Goal: Task Accomplishment & Management: Complete application form

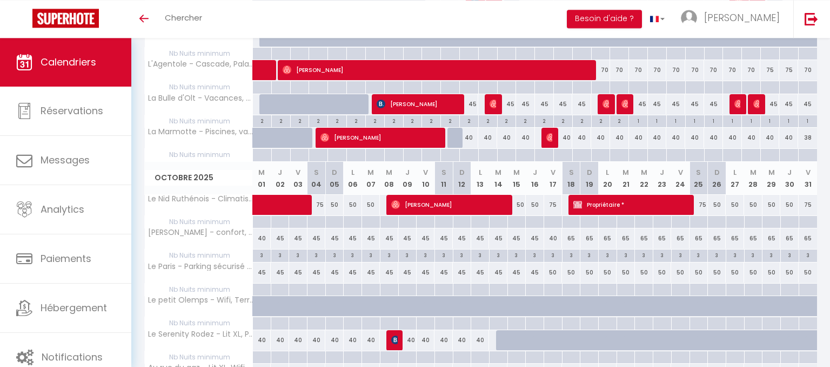
scroll to position [716, 0]
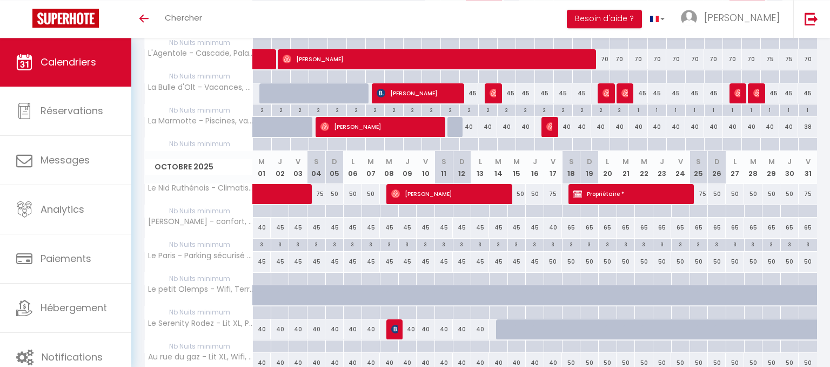
click at [633, 197] on span "Propriétaire *" at bounding box center [634, 193] width 120 height 21
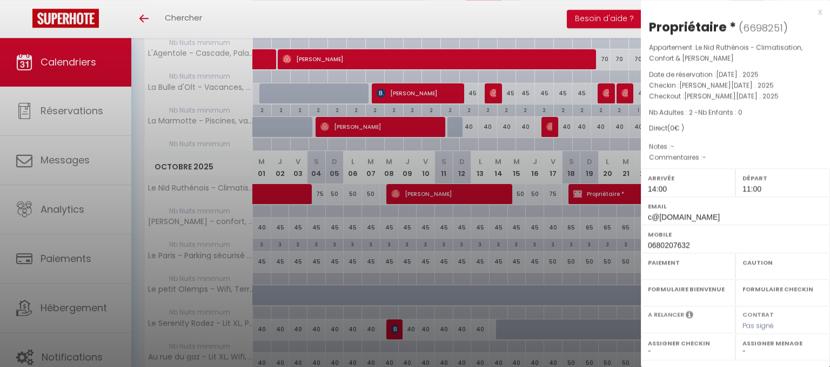
select select "OK"
select select "KO"
select select "0"
select select "1"
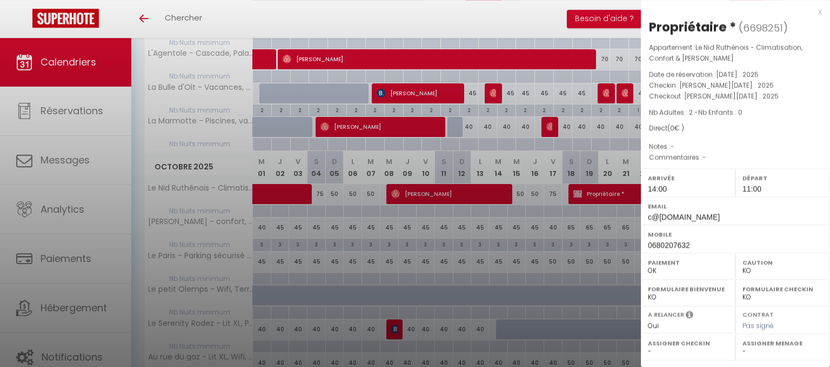
select select
select select "35117"
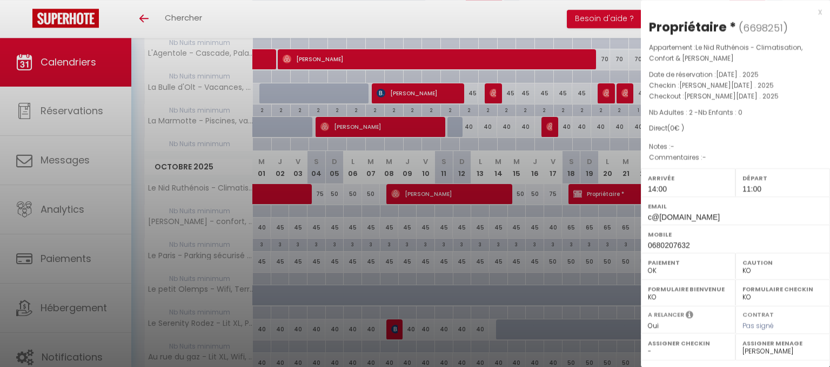
click at [781, 124] on div "Direct ( 0 € )" at bounding box center [735, 128] width 173 height 10
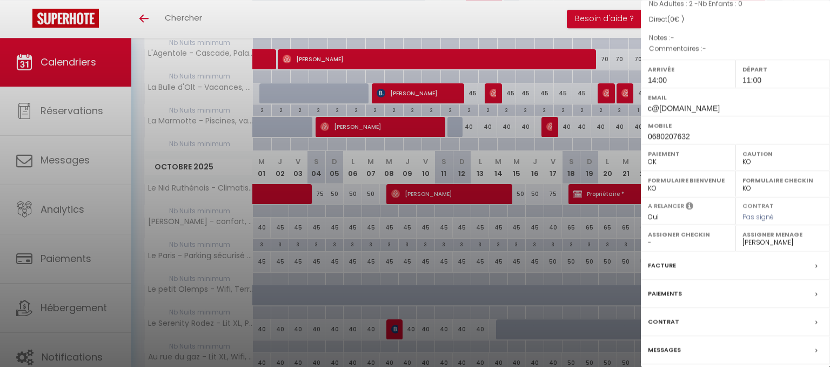
scroll to position [147, 0]
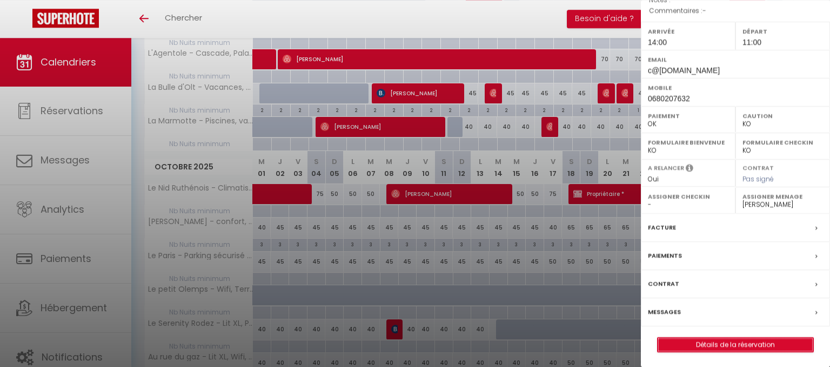
click at [708, 342] on link "Détails de la réservation" at bounding box center [736, 344] width 156 height 14
select select
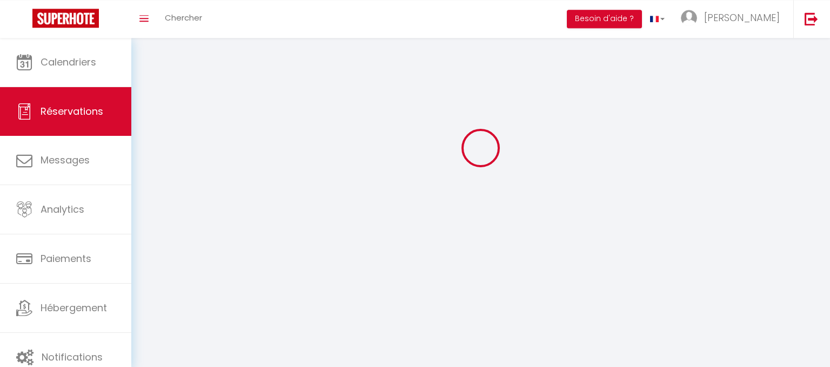
select select
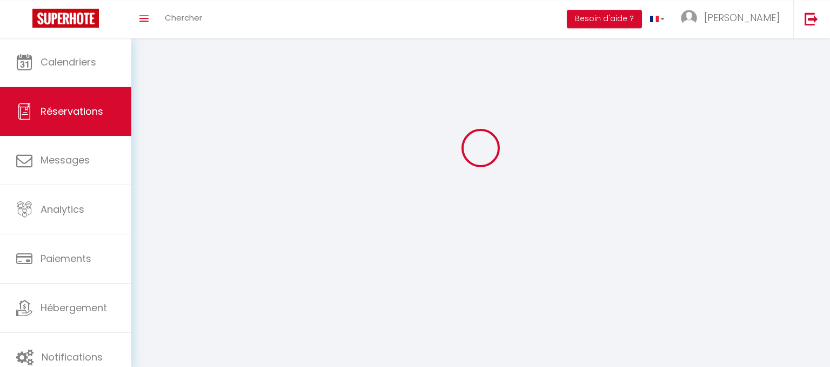
select select
checkbox input "false"
select select
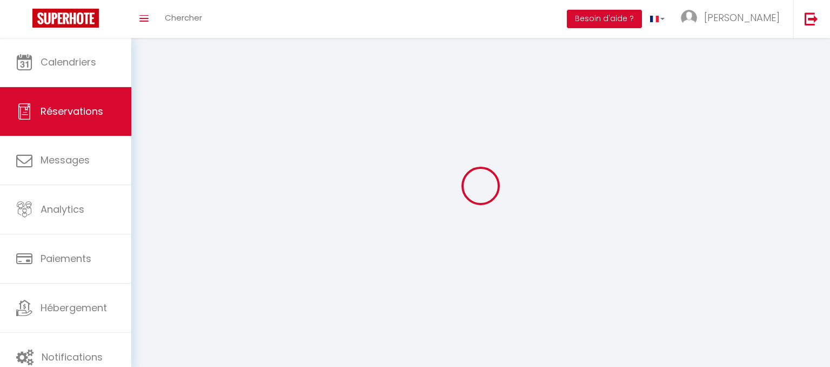
select select
checkbox input "false"
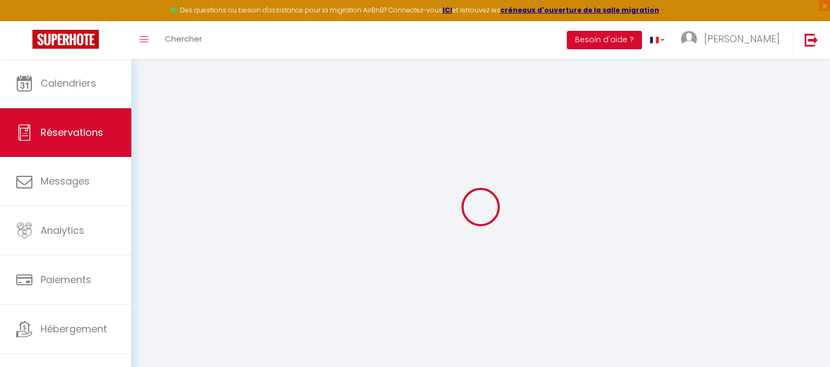
select select
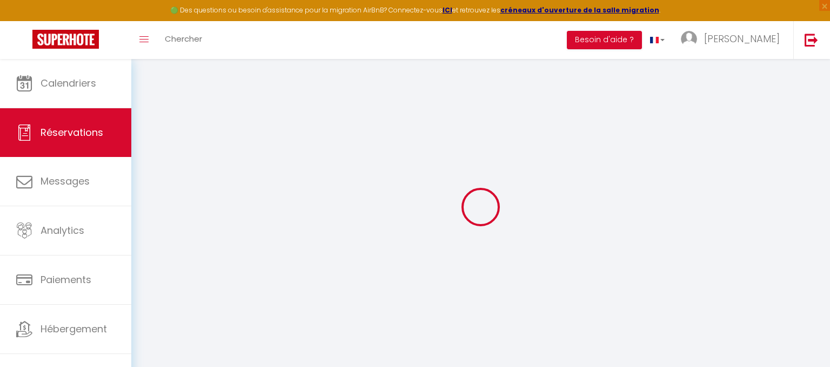
select select
checkbox input "false"
select select
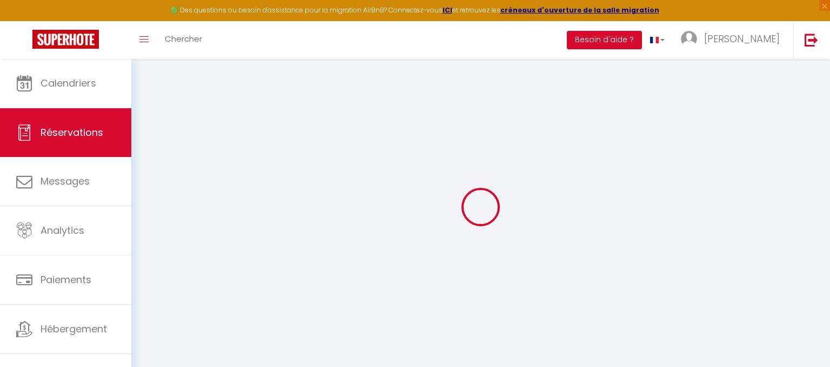
select select
checkbox input "false"
select select
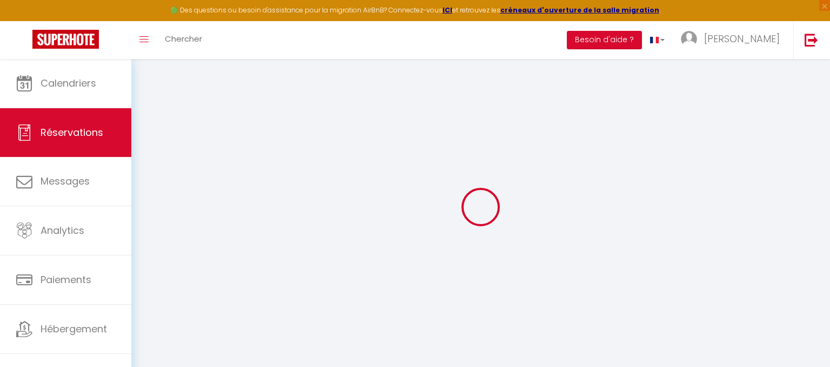
type input "Propriétaire"
type input "*"
type input "c@[DOMAIN_NAME]"
type input "0680207632"
select select
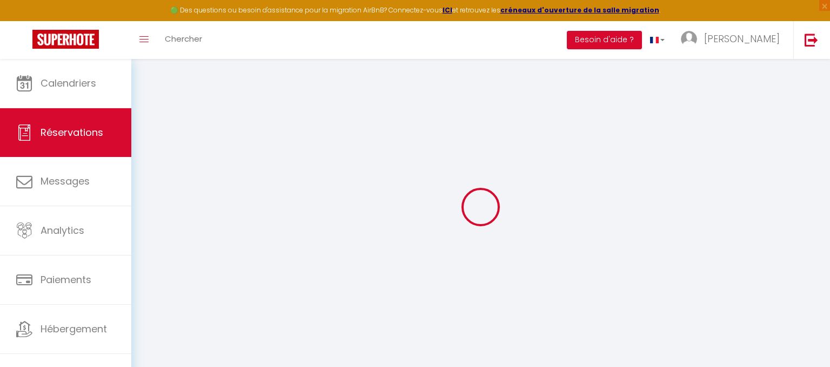
select select "54981"
select select "1"
type input "[DATE]"
select select
type input "[DATE]"
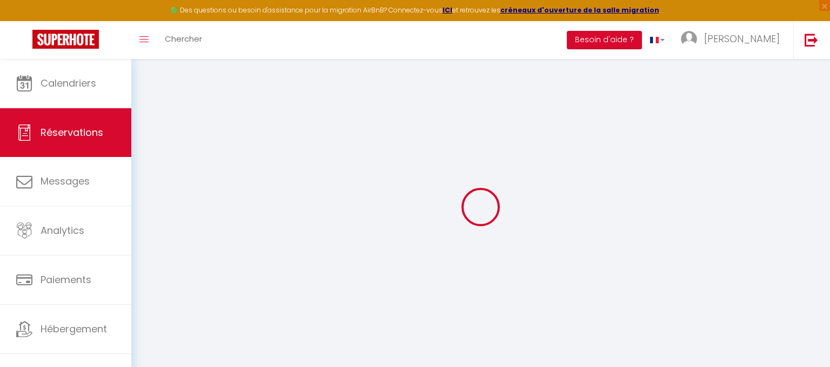
select select
type input "2"
select select "12"
select select
checkbox input "false"
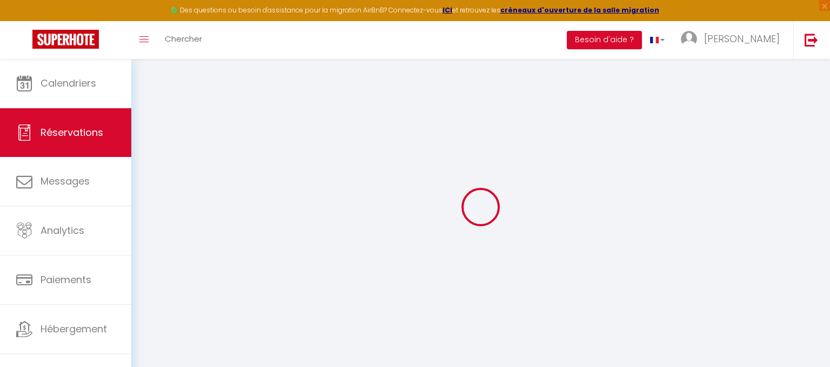
type input "0"
select select
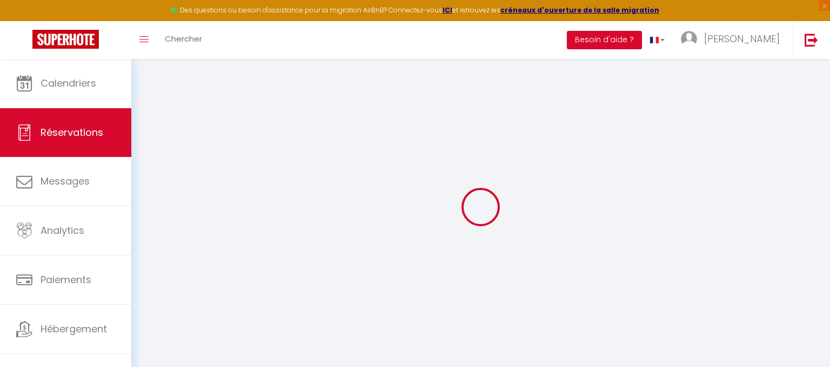
select select
select select "14"
checkbox input "false"
select select
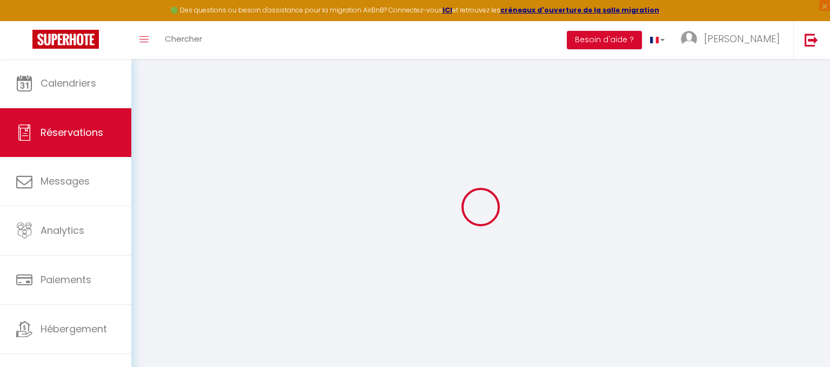
select select
checkbox input "false"
select select
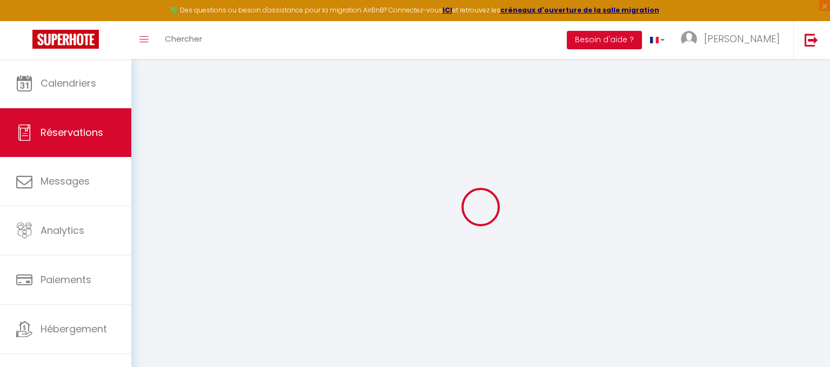
select select
checkbox input "false"
select select
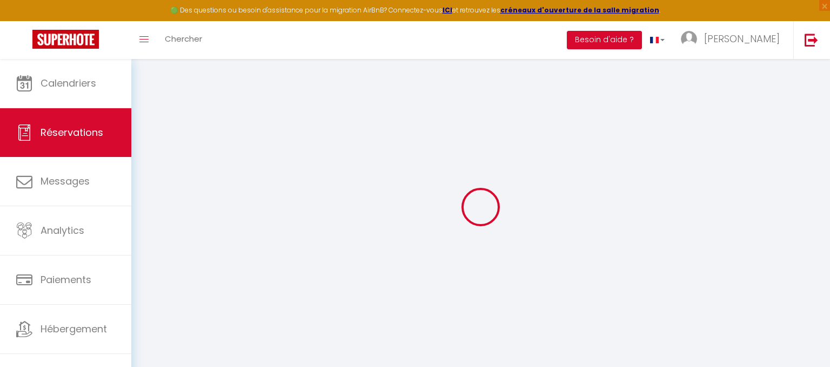
checkbox input "false"
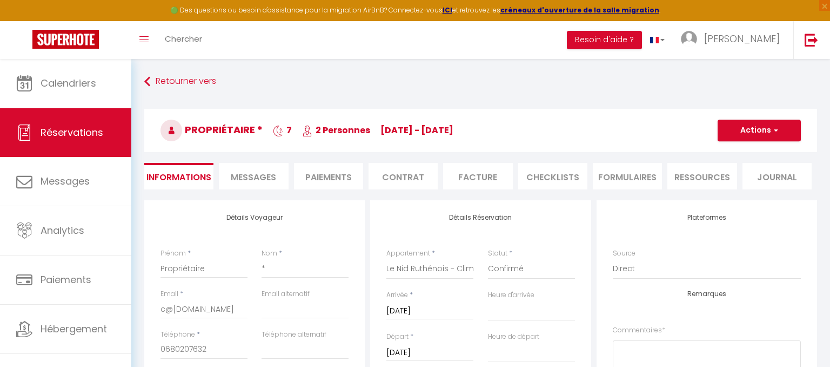
select select
checkbox input "false"
select select
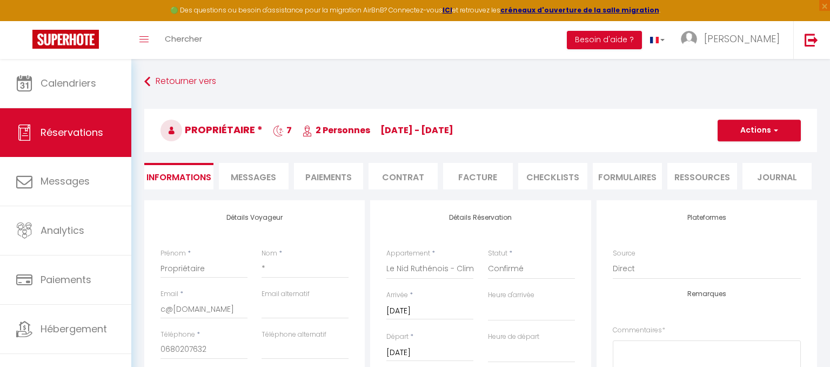
select select "14:00"
select select "11:00"
checkbox input "false"
click at [738, 137] on button "Actions" at bounding box center [759, 130] width 83 height 22
click at [280, 269] on input "*" at bounding box center [305, 267] width 87 height 19
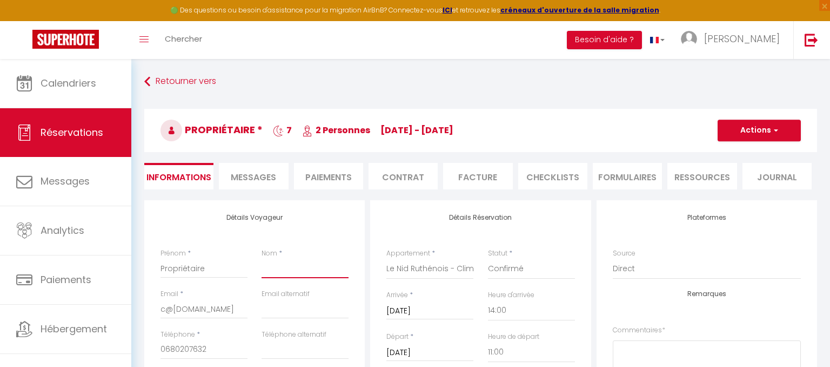
select select
checkbox input "false"
type input "m"
select select
checkbox input "false"
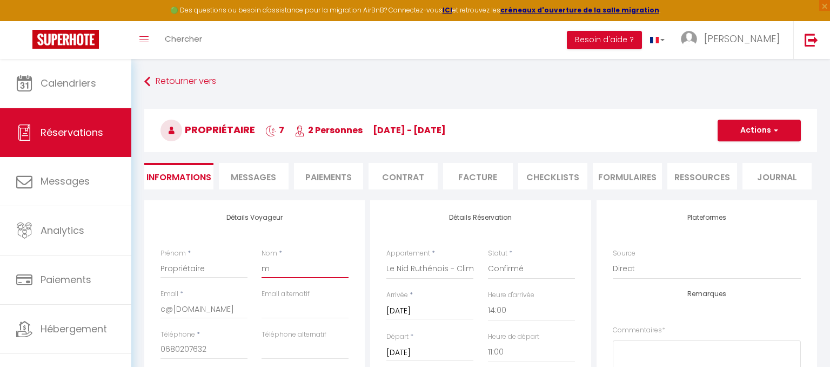
type input "mé"
select select
checkbox input "false"
type input "mén"
select select
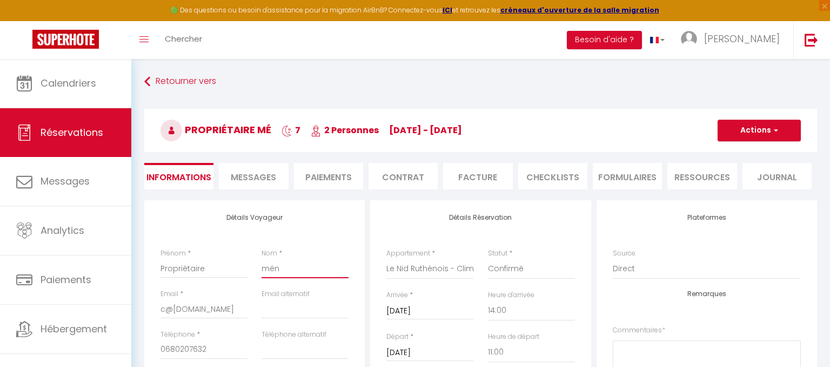
checkbox input "false"
type input "ména"
select select
checkbox input "false"
type input "ménag"
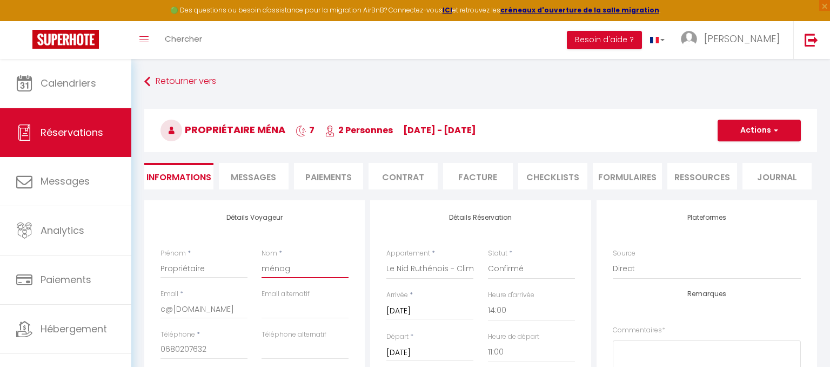
select select
checkbox input "false"
type input "ménage"
select select
checkbox input "false"
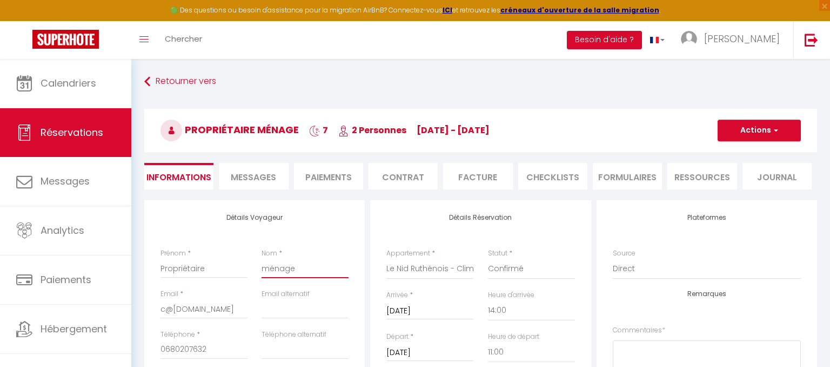
type input "ménage"
select select
checkbox input "false"
type input "ménage à"
select select
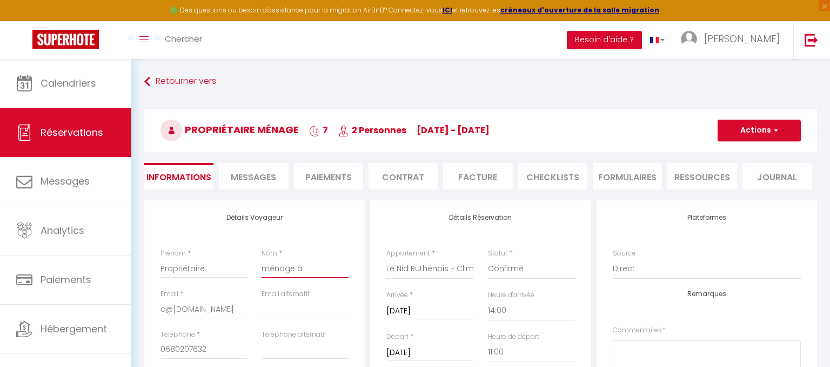
checkbox input "false"
type input "ménage à"
select select
checkbox input "false"
type input "ménage à f"
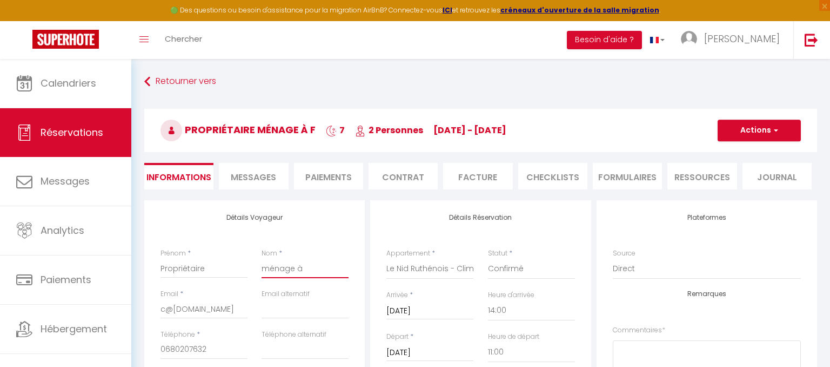
select select
checkbox input "false"
type input "ménage à fa"
select select
checkbox input "false"
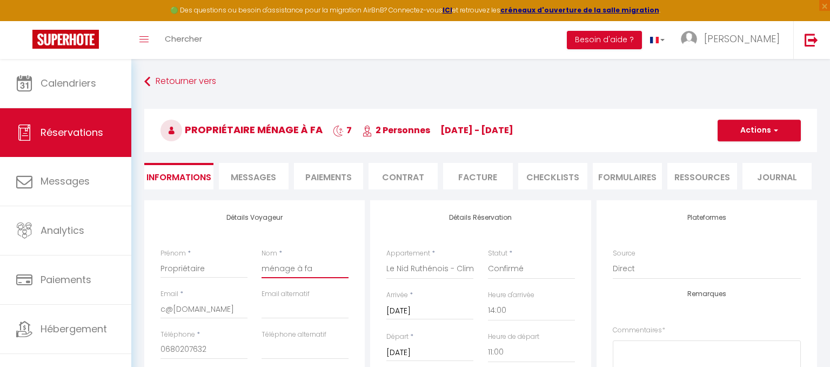
type input "ménage à fai"
select select
checkbox input "false"
type input "ménage à fair"
select select
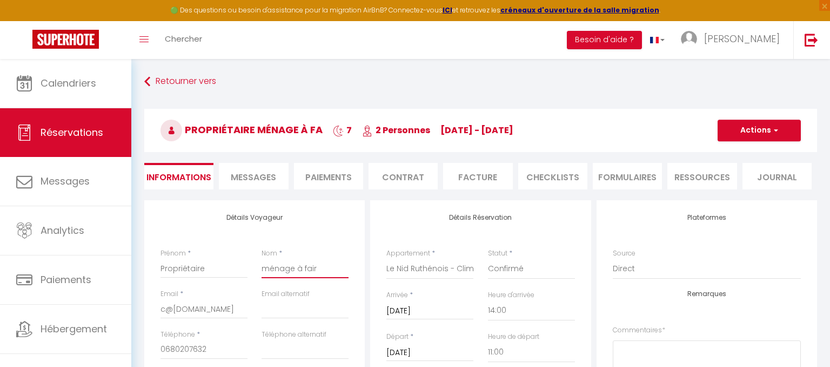
checkbox input "false"
type input "ménage à faire"
select select
checkbox input "false"
type input "ménage à faire"
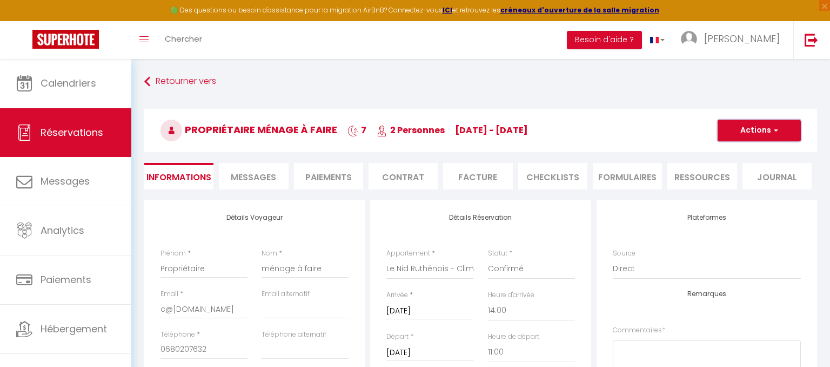
click at [756, 140] on button "Actions" at bounding box center [759, 130] width 83 height 22
click at [748, 161] on link "Enregistrer" at bounding box center [748, 154] width 85 height 14
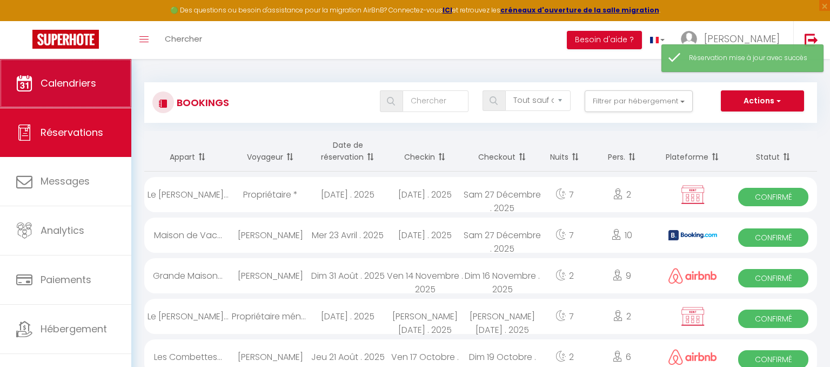
click at [82, 94] on link "Calendriers" at bounding box center [65, 83] width 131 height 49
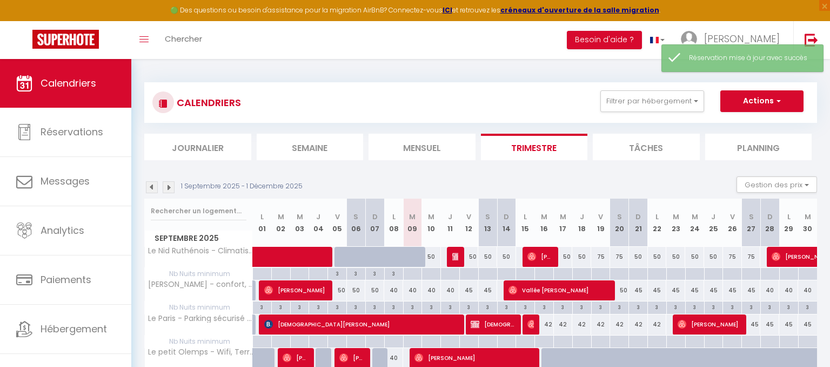
click at [170, 185] on img at bounding box center [169, 187] width 12 height 12
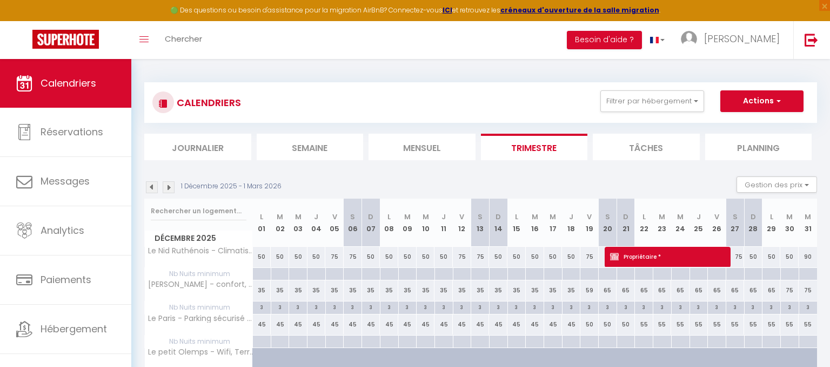
click at [669, 251] on span "Propriétaire *" at bounding box center [668, 256] width 116 height 21
select select "OK"
select select "KO"
select select "0"
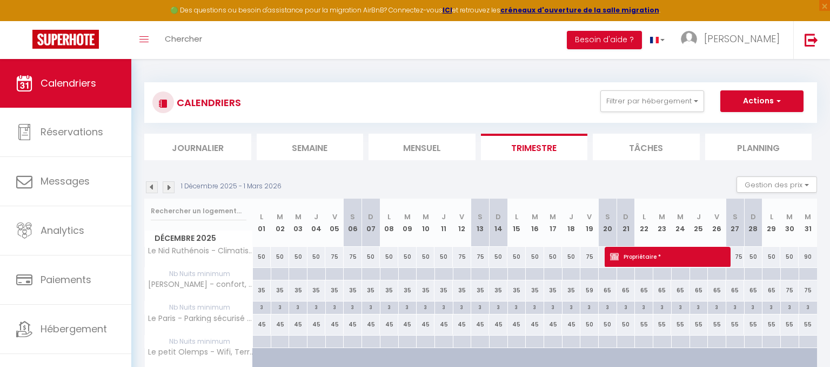
select select "1"
select select
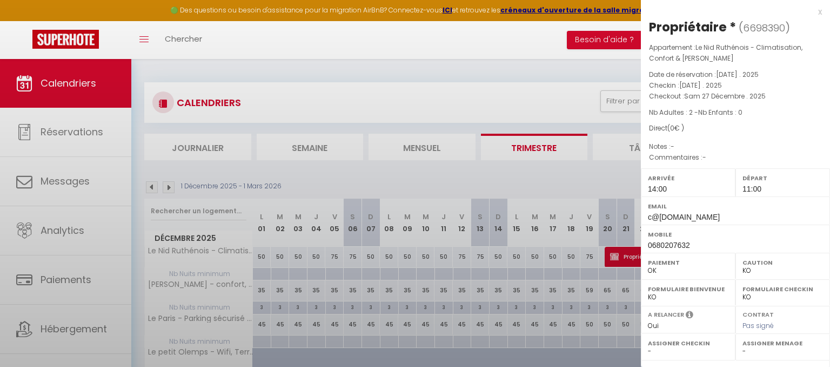
scroll to position [147, 0]
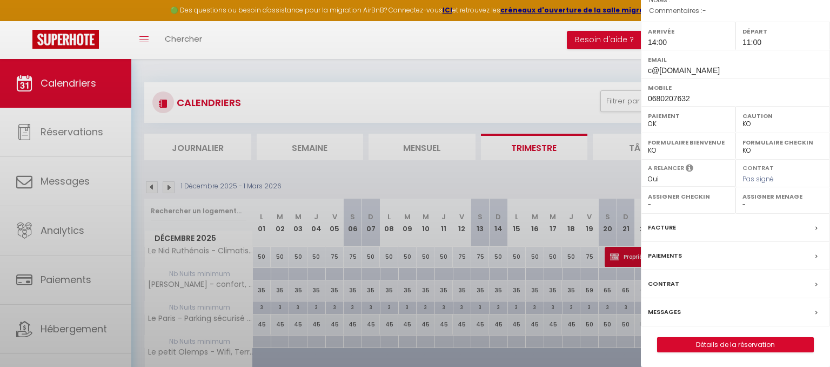
select select "35117"
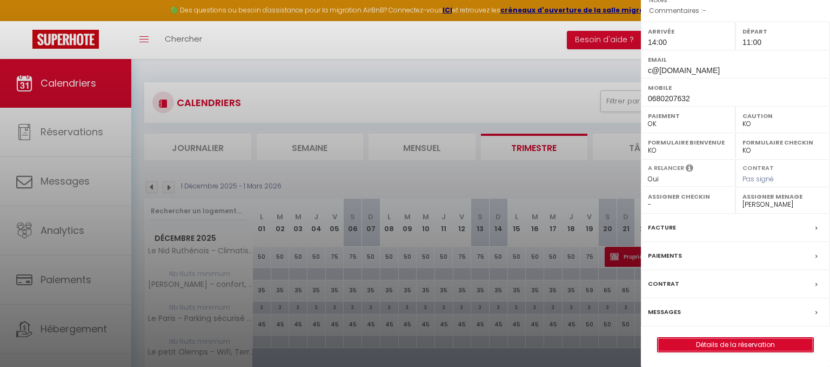
click at [731, 339] on link "Détails de la réservation" at bounding box center [736, 344] width 156 height 14
select select
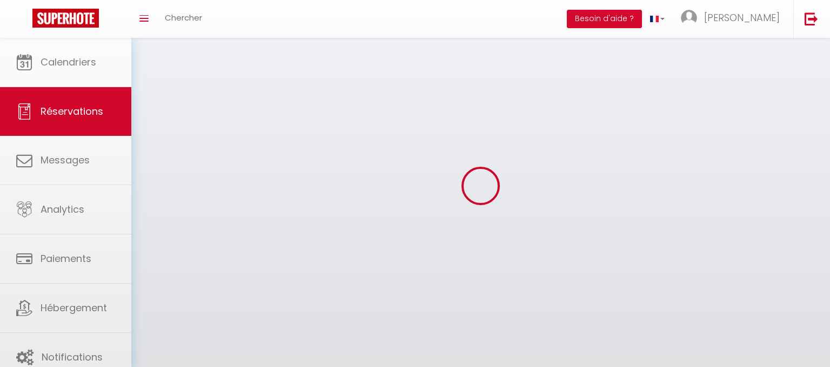
select select
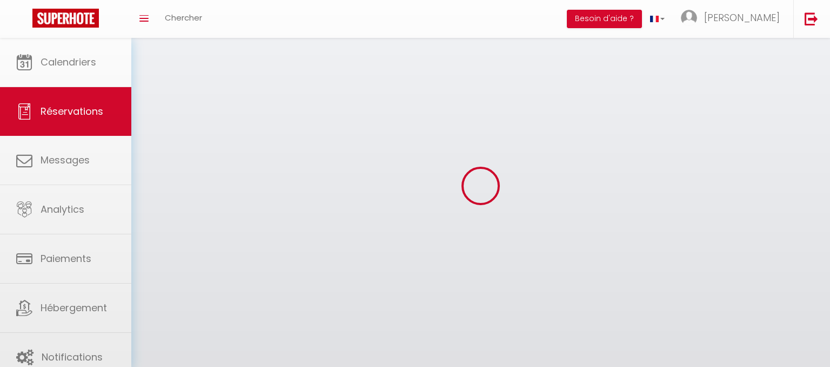
select select
checkbox input "false"
select select
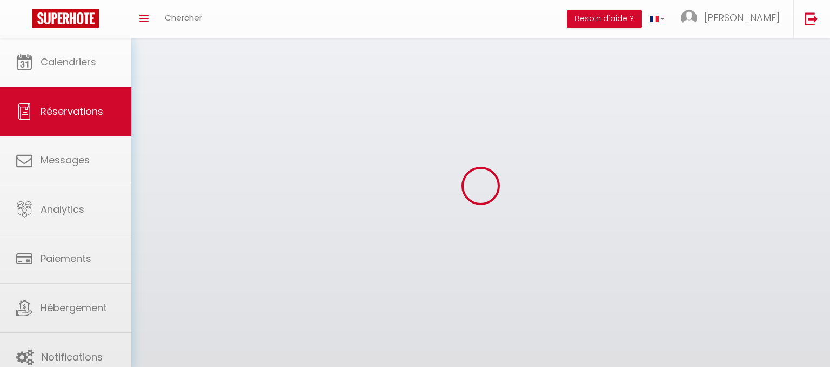
select select
checkbox input "false"
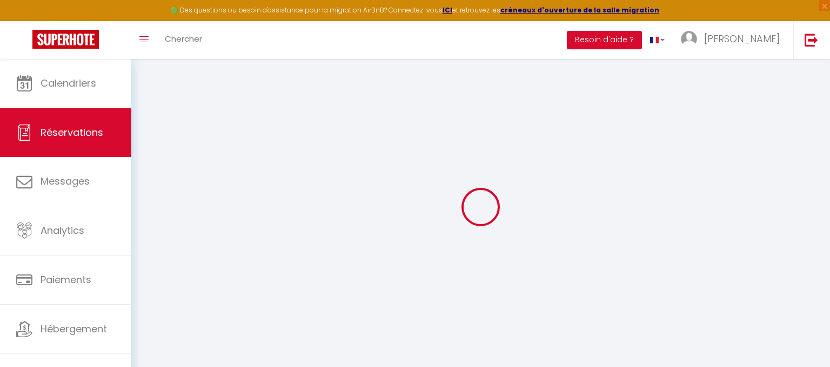
select select
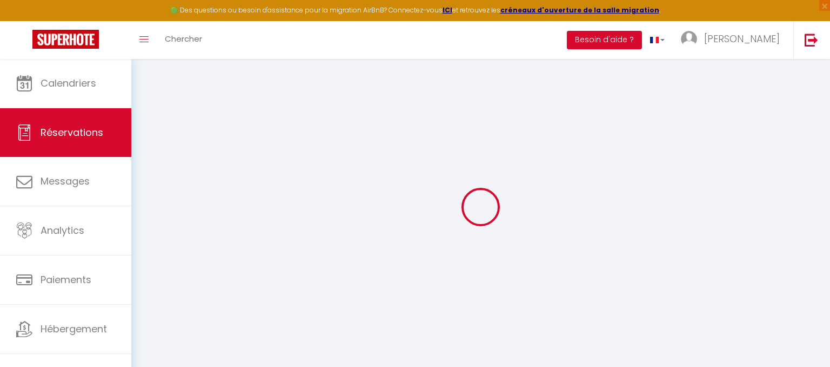
select select
checkbox input "false"
select select
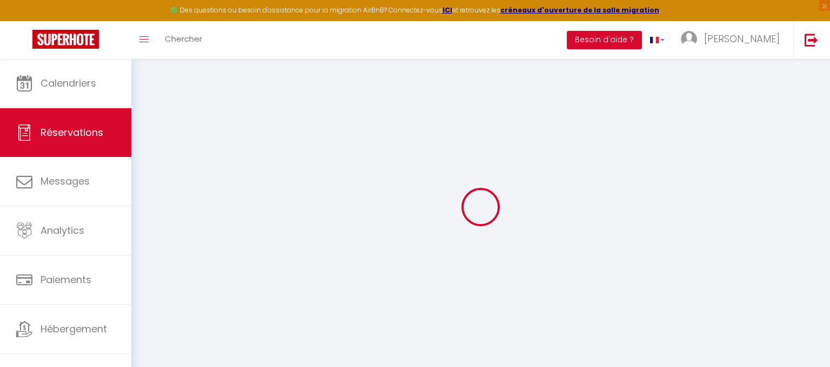
select select
checkbox input "false"
select select
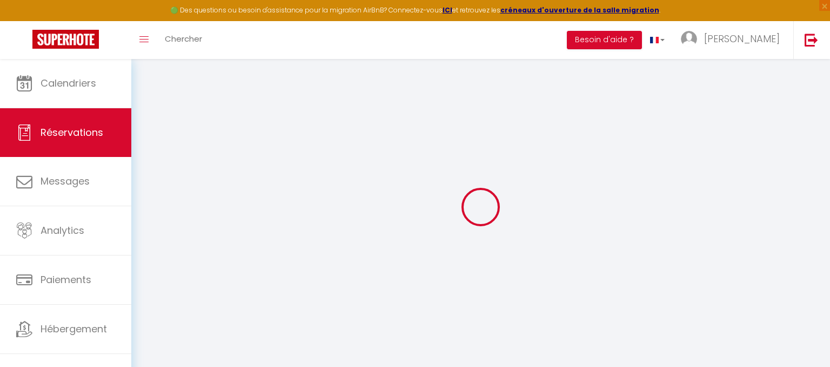
type input "Propriétaire"
type input "*"
type input "c@[DOMAIN_NAME]"
type input "0680207632"
select select
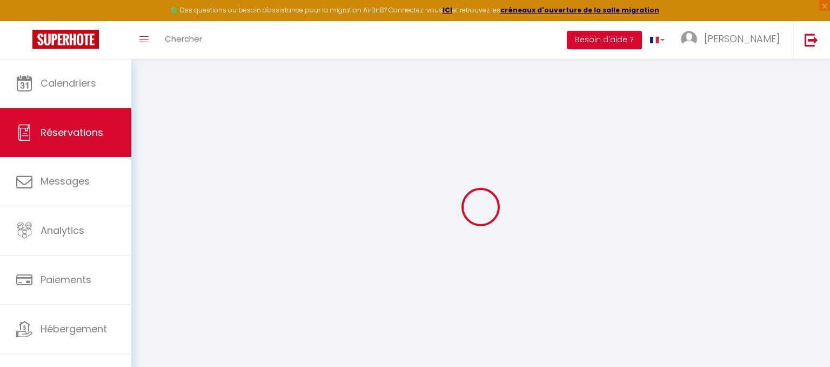
select select "54981"
select select "1"
type input "[DATE]"
select select
type input "[DATE]"
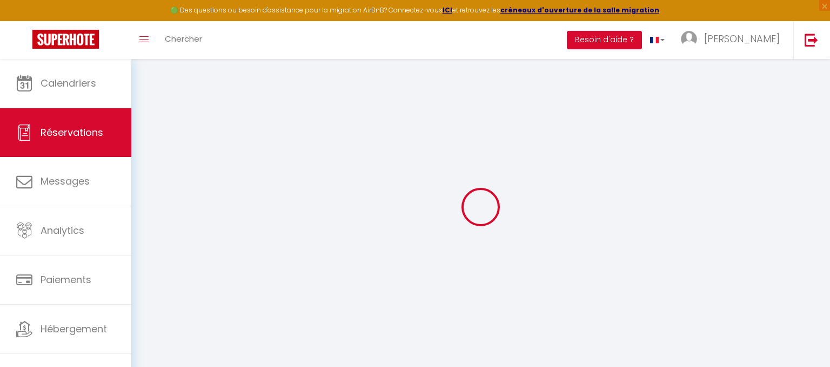
select select
type input "2"
select select "12"
select select
checkbox input "false"
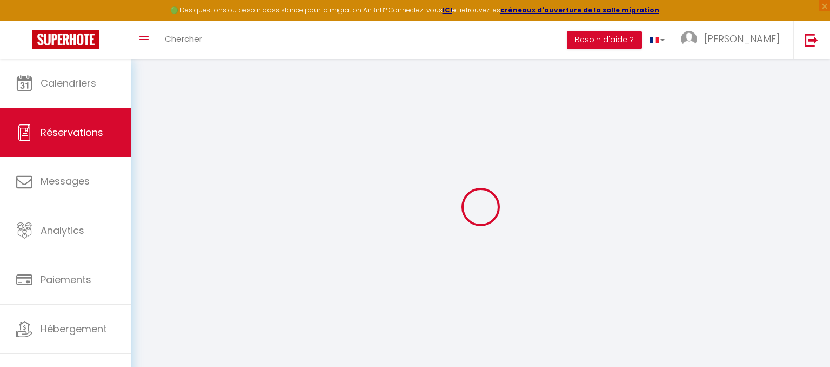
type input "0"
select select
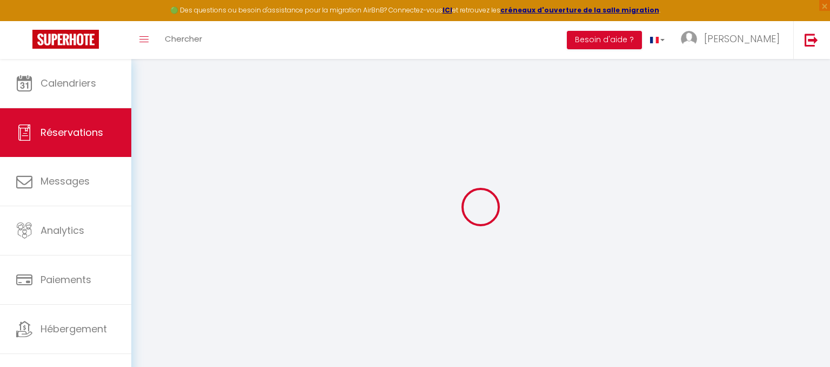
select select
select select "14"
checkbox input "false"
select select
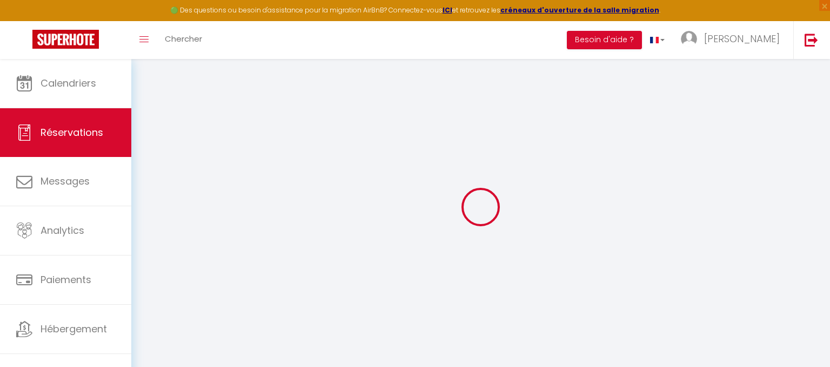
select select
checkbox input "false"
select select
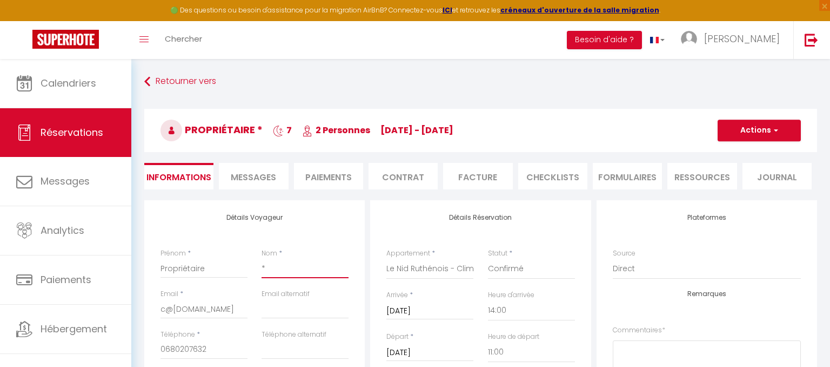
click at [274, 267] on input "*" at bounding box center [305, 267] width 87 height 19
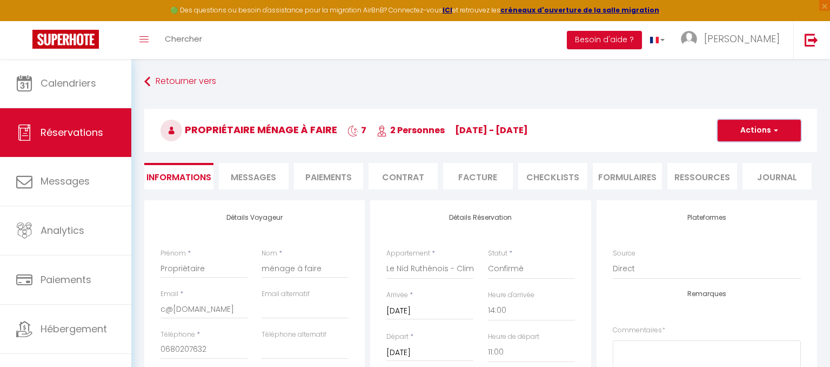
click at [747, 132] on button "Actions" at bounding box center [759, 130] width 83 height 22
click at [738, 156] on link "Enregistrer" at bounding box center [748, 154] width 85 height 14
